Goal: Transaction & Acquisition: Purchase product/service

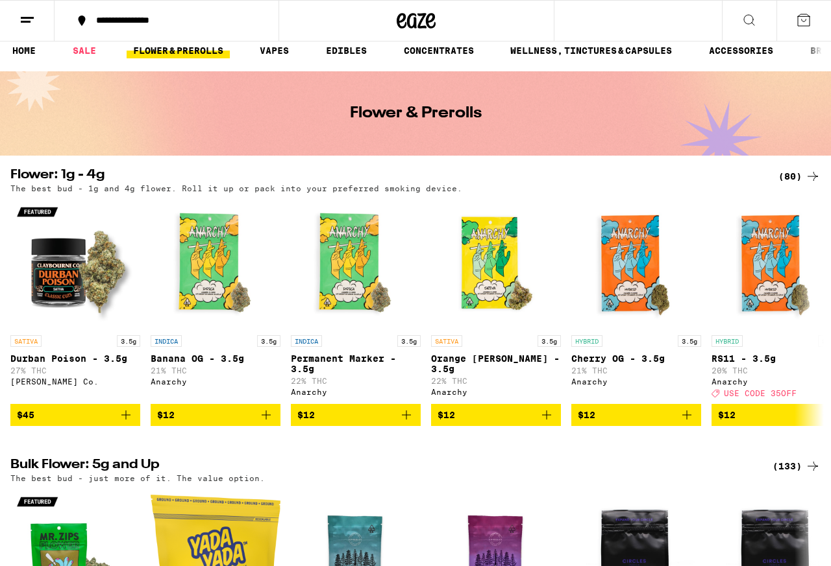
click at [664, 175] on div "(80)" at bounding box center [799, 177] width 42 height 16
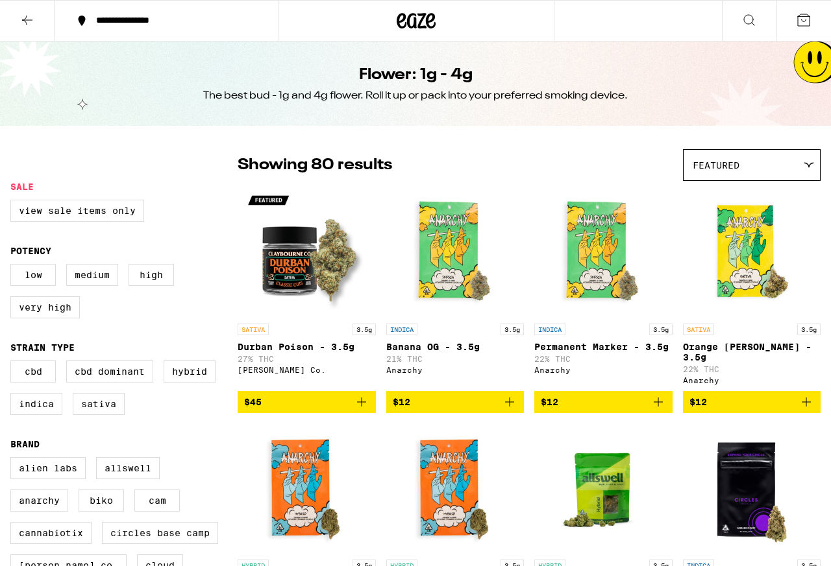
click at [164, 383] on label "Hybrid" at bounding box center [190, 372] width 52 height 22
click at [14, 363] on input "Hybrid" at bounding box center [13, 363] width 1 height 1
checkbox input "true"
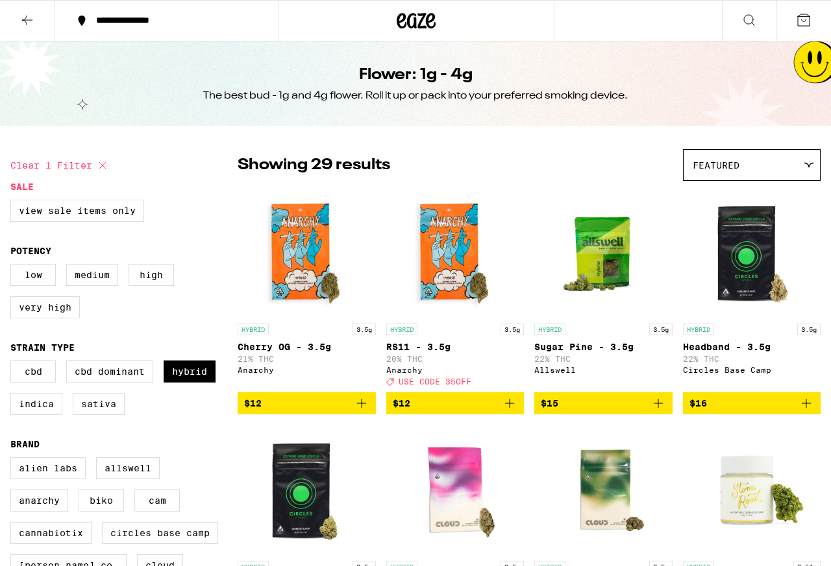
click at [62, 415] on label "Indica" at bounding box center [36, 404] width 52 height 22
click at [14, 363] on input "Indica" at bounding box center [13, 363] width 1 height 1
checkbox input "true"
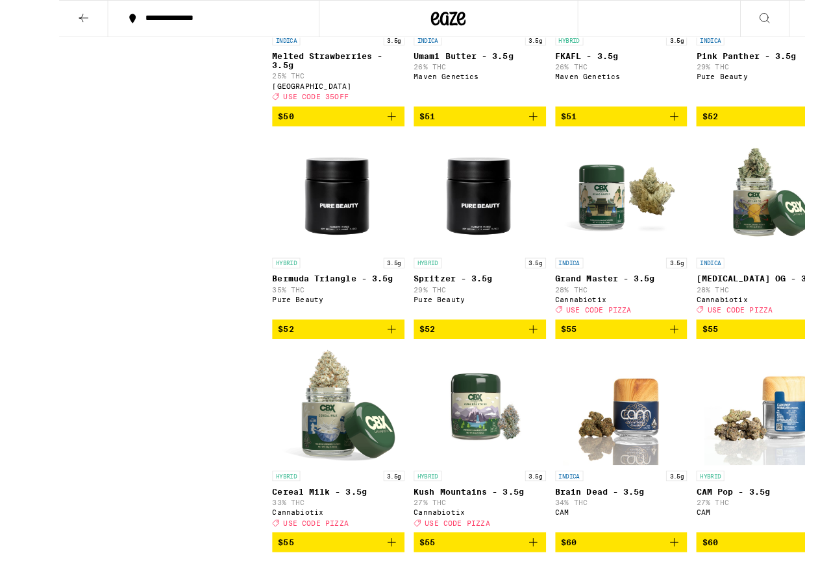
scroll to position [2897, 0]
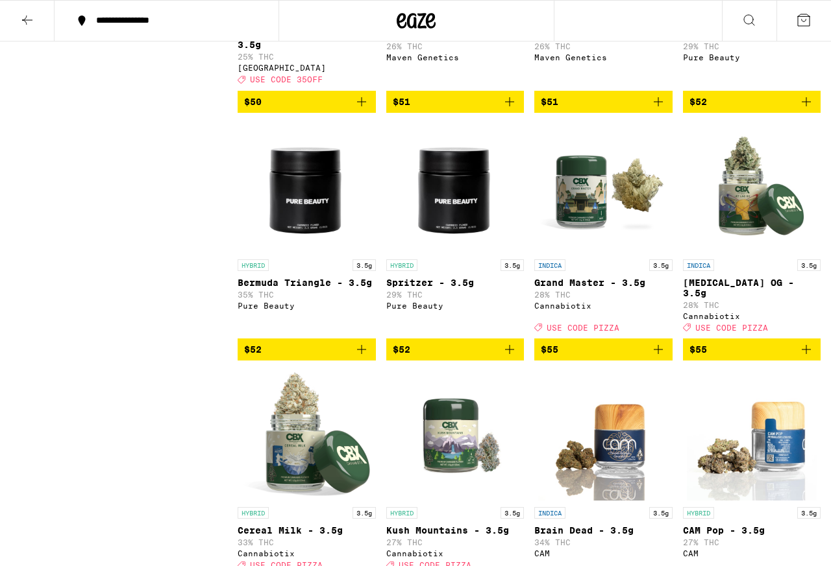
click at [19, 23] on button at bounding box center [27, 21] width 55 height 41
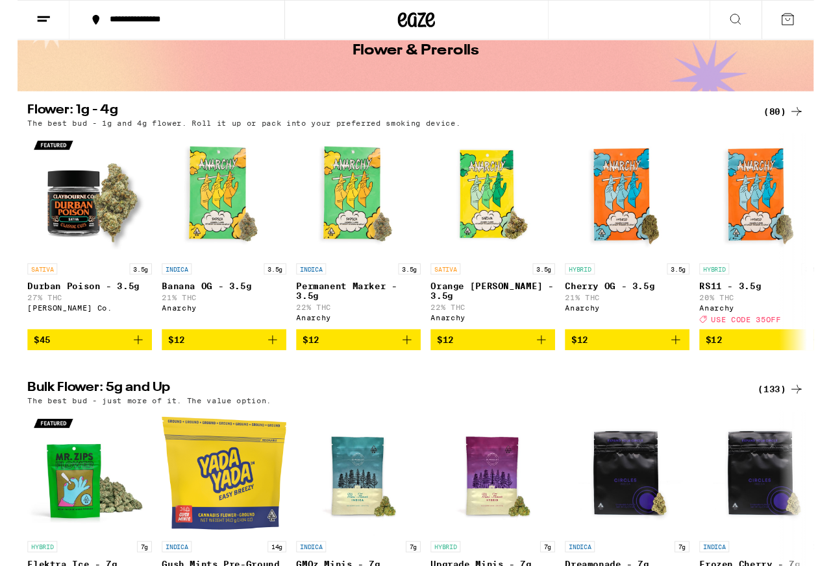
scroll to position [73, 0]
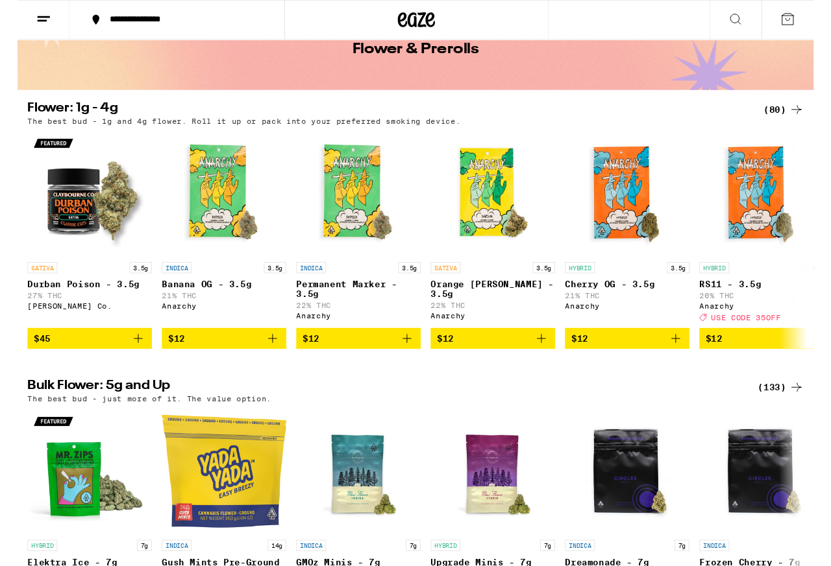
click at [664, 413] on div "(133)" at bounding box center [796, 405] width 48 height 16
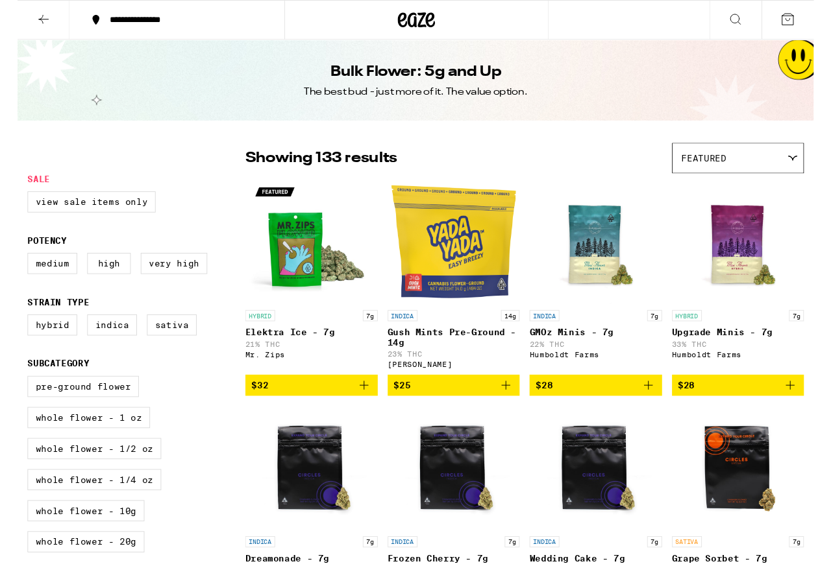
click at [33, 350] on label "Hybrid" at bounding box center [36, 339] width 52 height 22
click at [14, 331] on input "Hybrid" at bounding box center [13, 330] width 1 height 1
checkbox input "true"
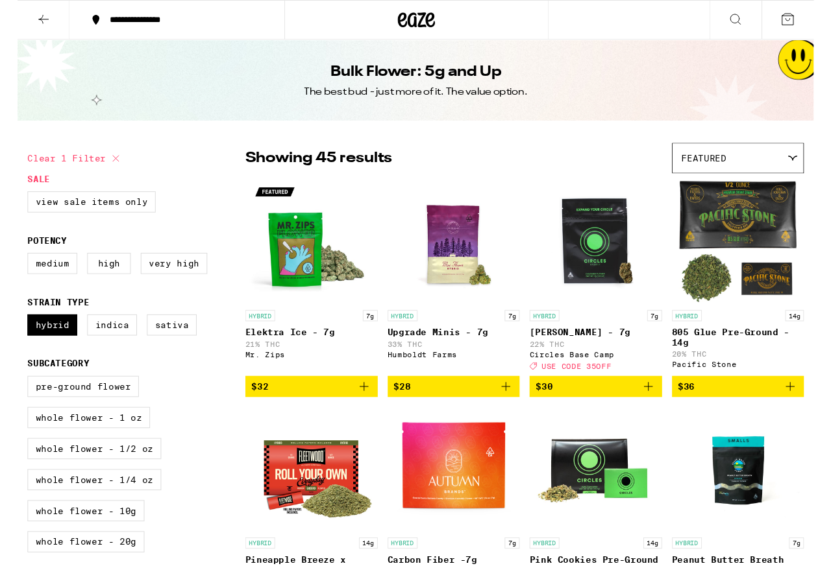
click at [108, 350] on label "Indica" at bounding box center [99, 339] width 52 height 22
click at [14, 331] on input "Indica" at bounding box center [13, 330] width 1 height 1
checkbox input "true"
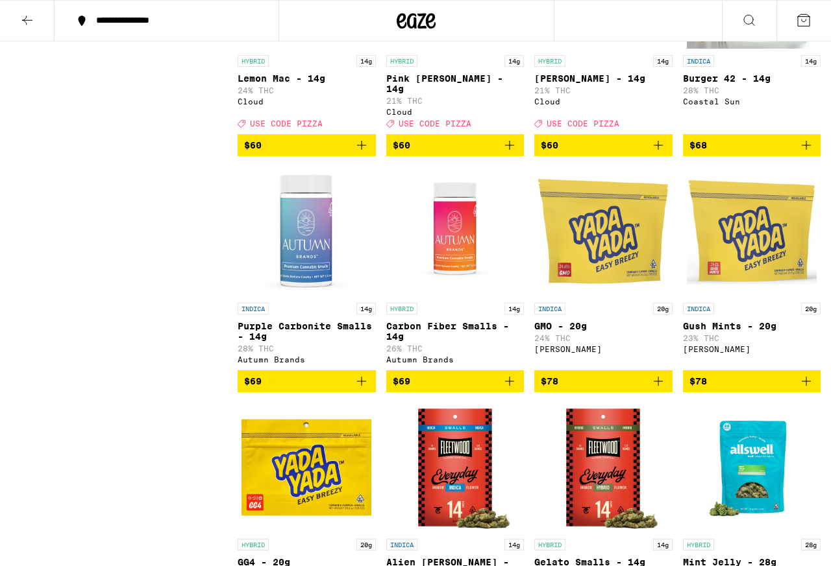
scroll to position [3104, 0]
